Goal: Task Accomplishment & Management: Use online tool/utility

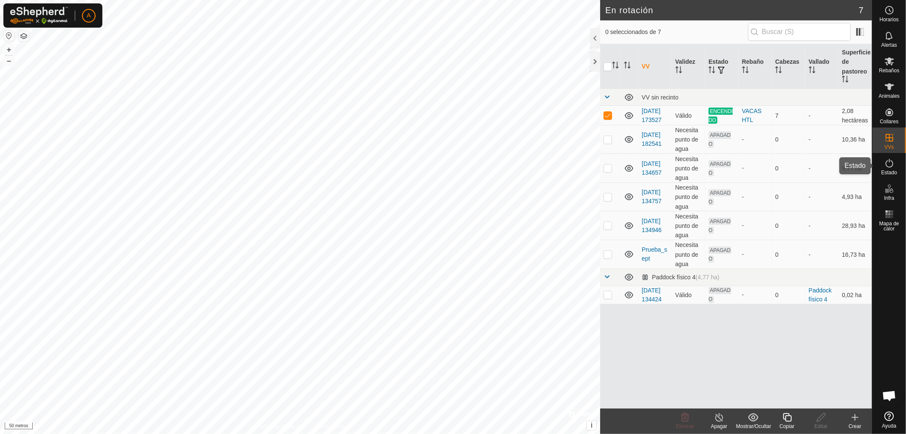
click at [894, 161] on icon at bounding box center [890, 163] width 10 height 10
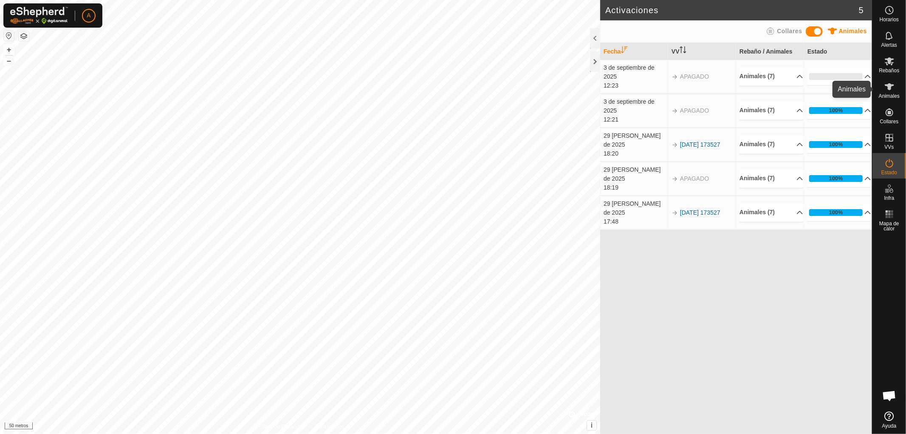
click at [892, 90] on icon at bounding box center [890, 87] width 10 height 10
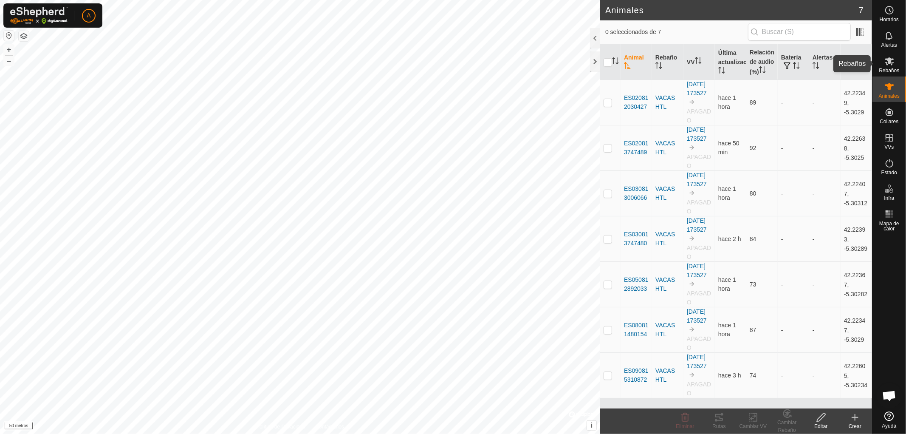
click at [887, 68] on font "Rebaños" at bounding box center [889, 71] width 20 height 6
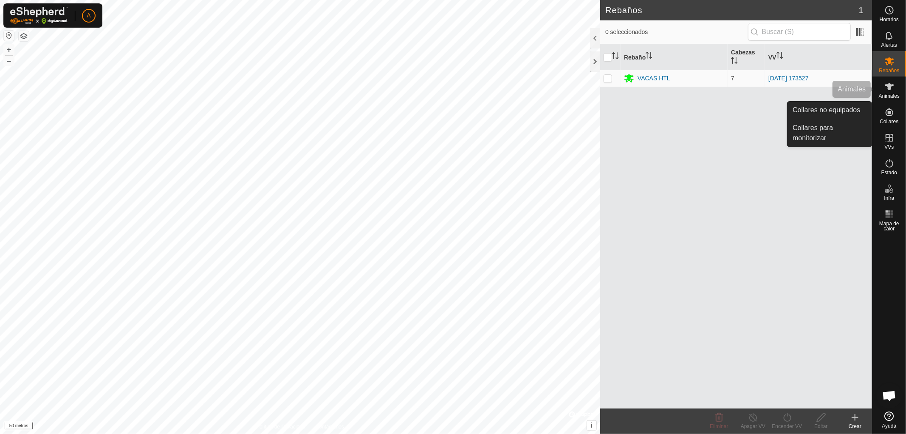
click at [891, 89] on icon at bounding box center [890, 87] width 10 height 10
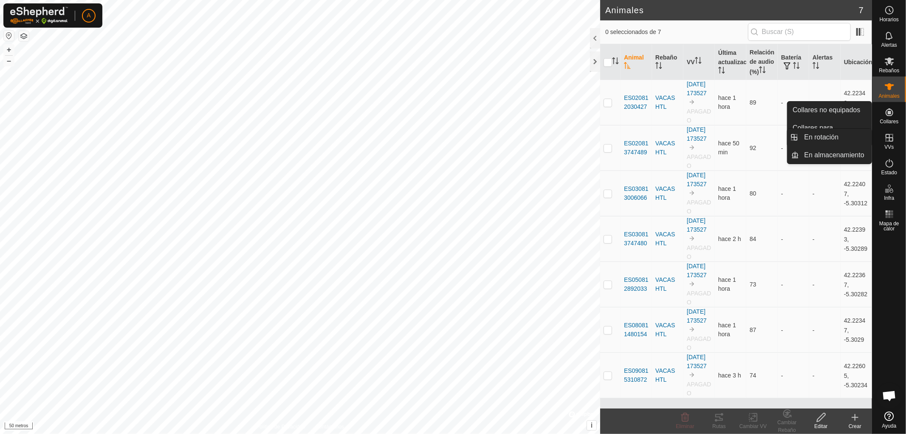
click at [891, 137] on icon at bounding box center [890, 138] width 10 height 10
click at [839, 136] on link "En rotación" at bounding box center [836, 137] width 73 height 17
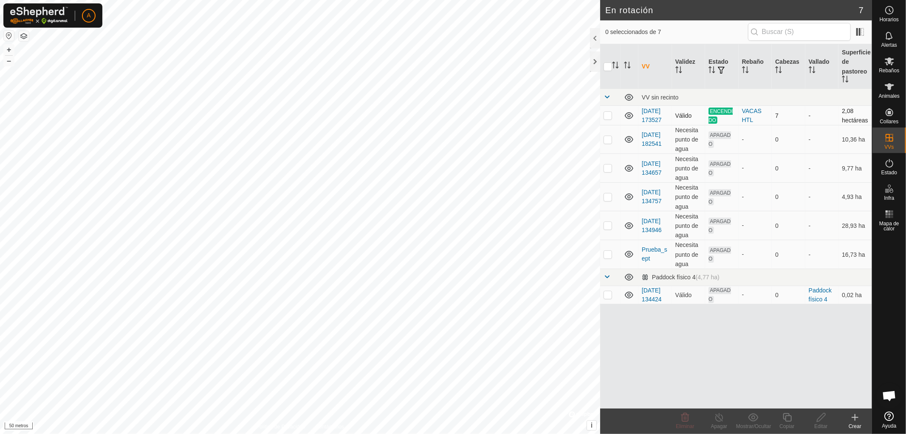
click at [610, 119] on p-checkbox at bounding box center [608, 115] width 8 height 7
checkbox input "true"
click at [717, 419] on icon at bounding box center [719, 417] width 11 height 10
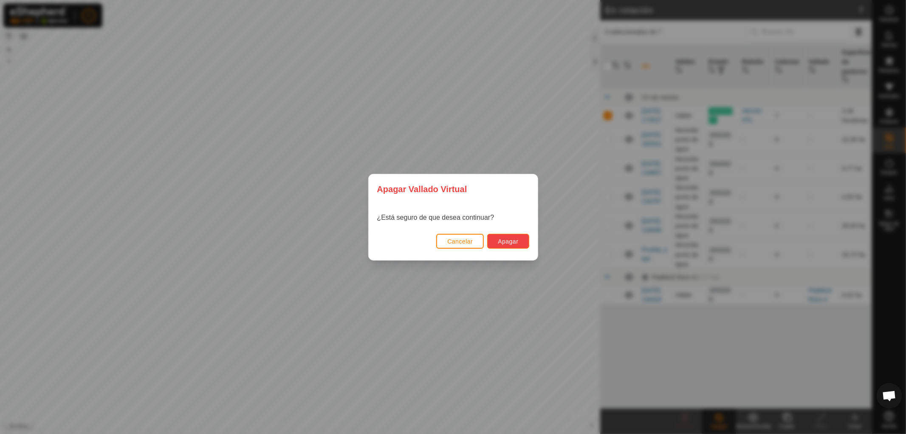
click at [509, 243] on font "Apagar" at bounding box center [508, 241] width 20 height 7
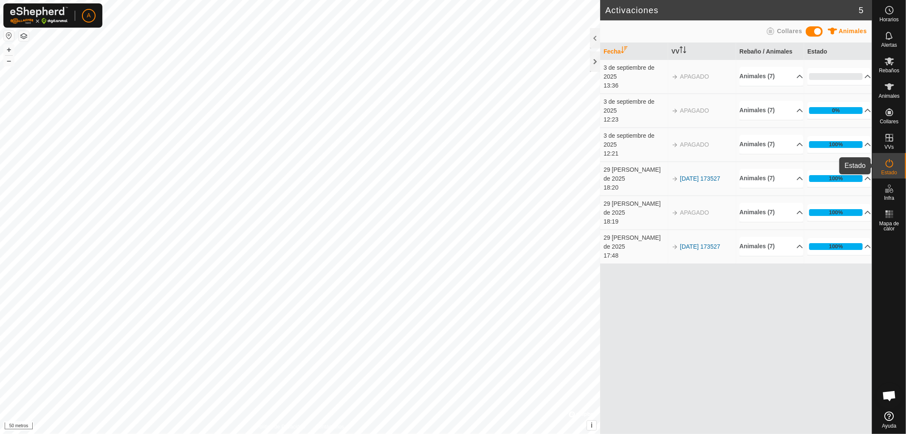
click at [885, 162] on icon at bounding box center [890, 163] width 10 height 10
click at [890, 139] on icon at bounding box center [890, 138] width 10 height 10
click at [829, 136] on link "En rotación" at bounding box center [836, 137] width 73 height 17
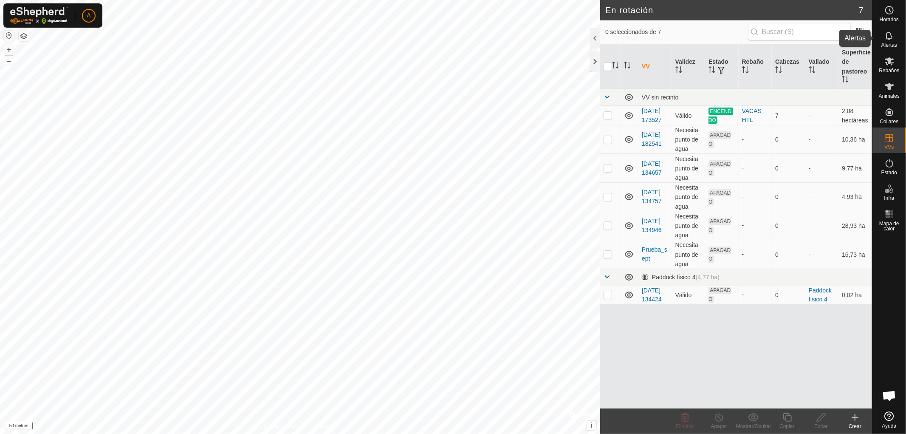
click at [889, 37] on icon at bounding box center [890, 36] width 10 height 10
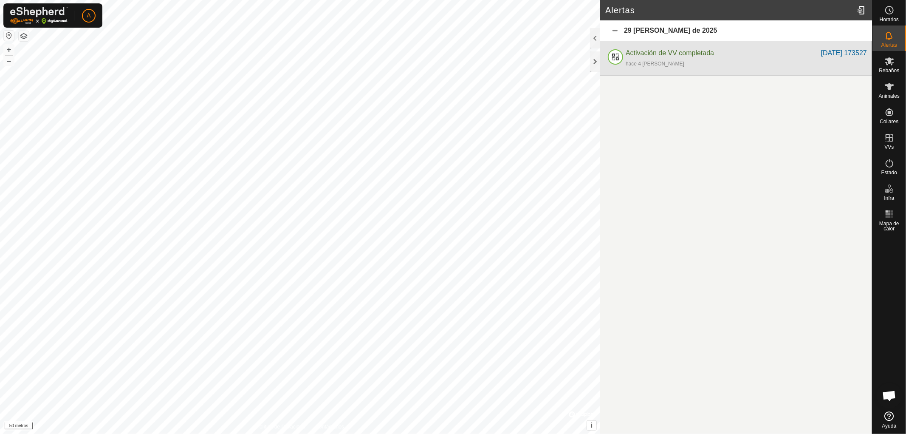
click at [664, 54] on font "Activación de VV completada" at bounding box center [670, 52] width 88 height 7
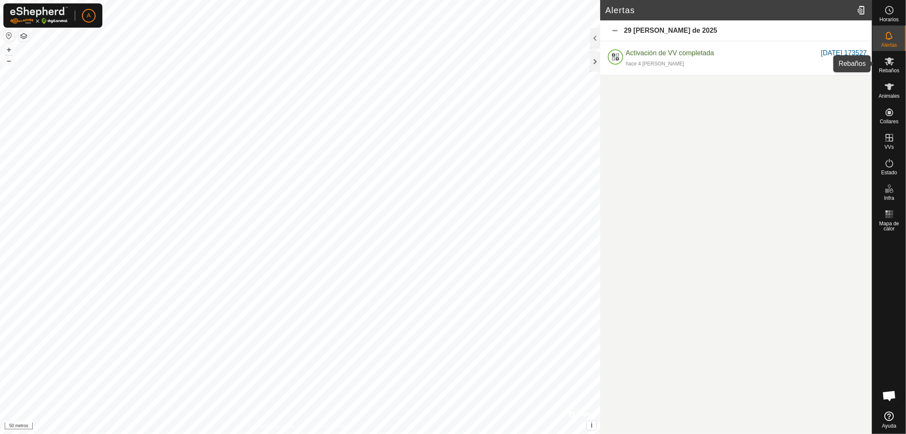
click at [890, 65] on icon at bounding box center [890, 61] width 10 height 10
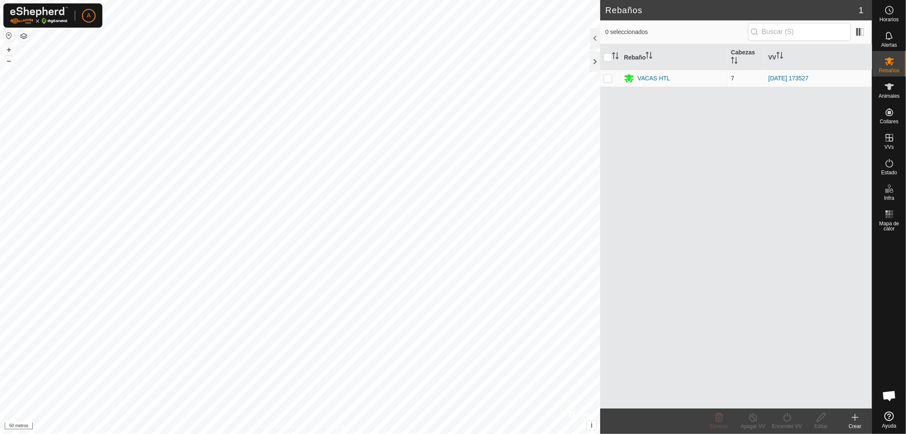
click at [605, 80] on p-checkbox at bounding box center [608, 78] width 8 height 7
checkbox input "true"
click at [608, 77] on p-checkbox at bounding box center [608, 78] width 8 height 7
checkbox input "false"
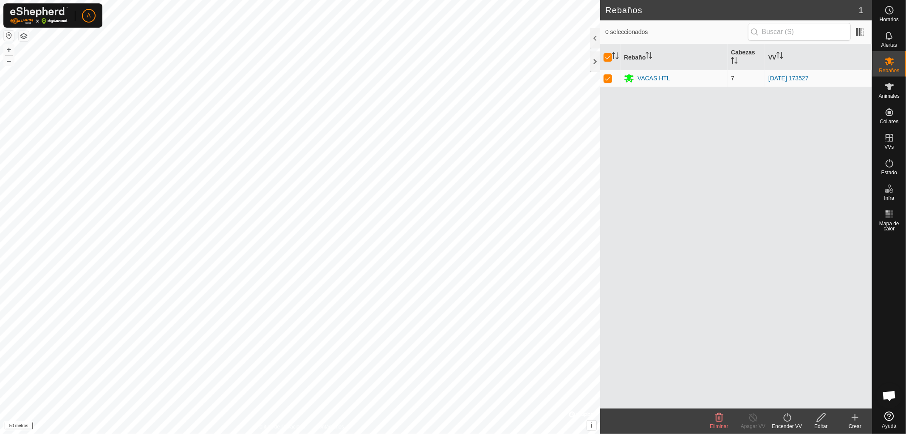
checkbox input "false"
click at [888, 89] on icon at bounding box center [890, 87] width 10 height 10
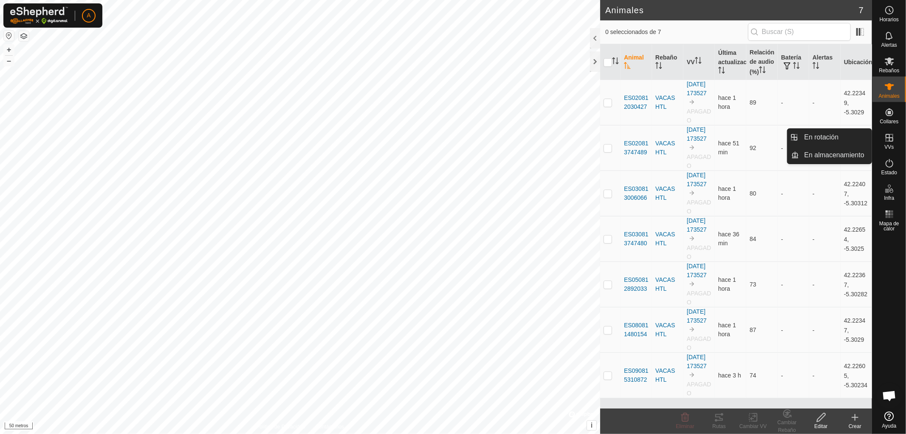
click at [890, 137] on icon at bounding box center [890, 138] width 8 height 8
click at [830, 134] on link "En rotación" at bounding box center [836, 137] width 73 height 17
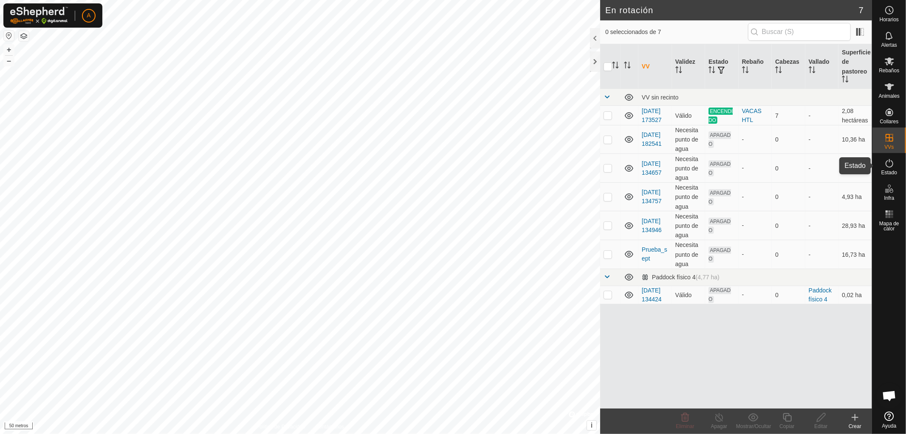
click at [894, 161] on es-activation-svg-icon at bounding box center [889, 163] width 15 height 14
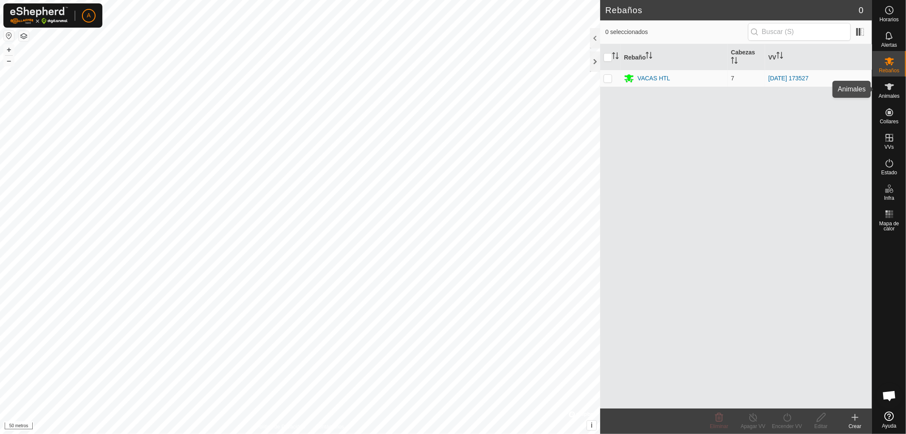
click at [886, 88] on icon at bounding box center [890, 87] width 10 height 10
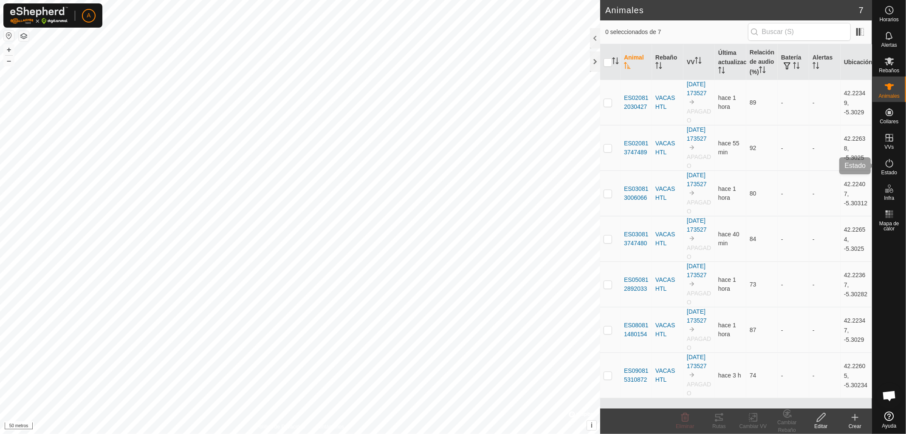
click at [887, 163] on icon at bounding box center [890, 163] width 10 height 10
